Goal: Transaction & Acquisition: Purchase product/service

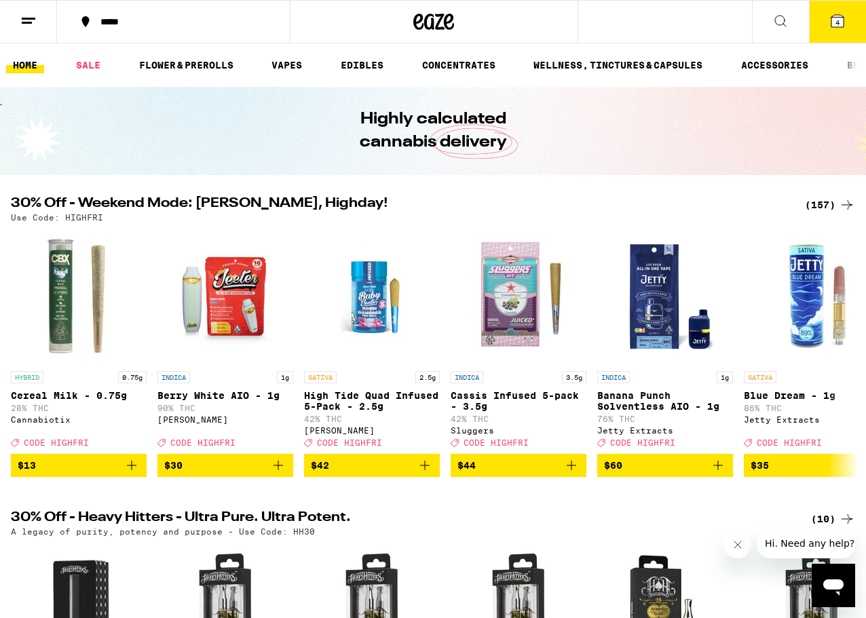
click at [827, 206] on div "(157)" at bounding box center [830, 205] width 50 height 16
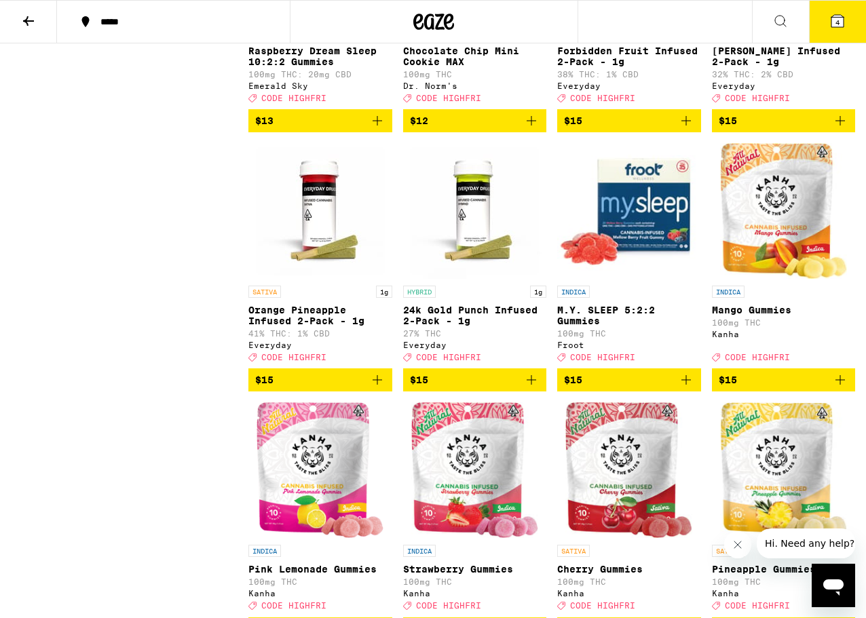
scroll to position [3170, 0]
